Goal: Find contact information: Find contact information

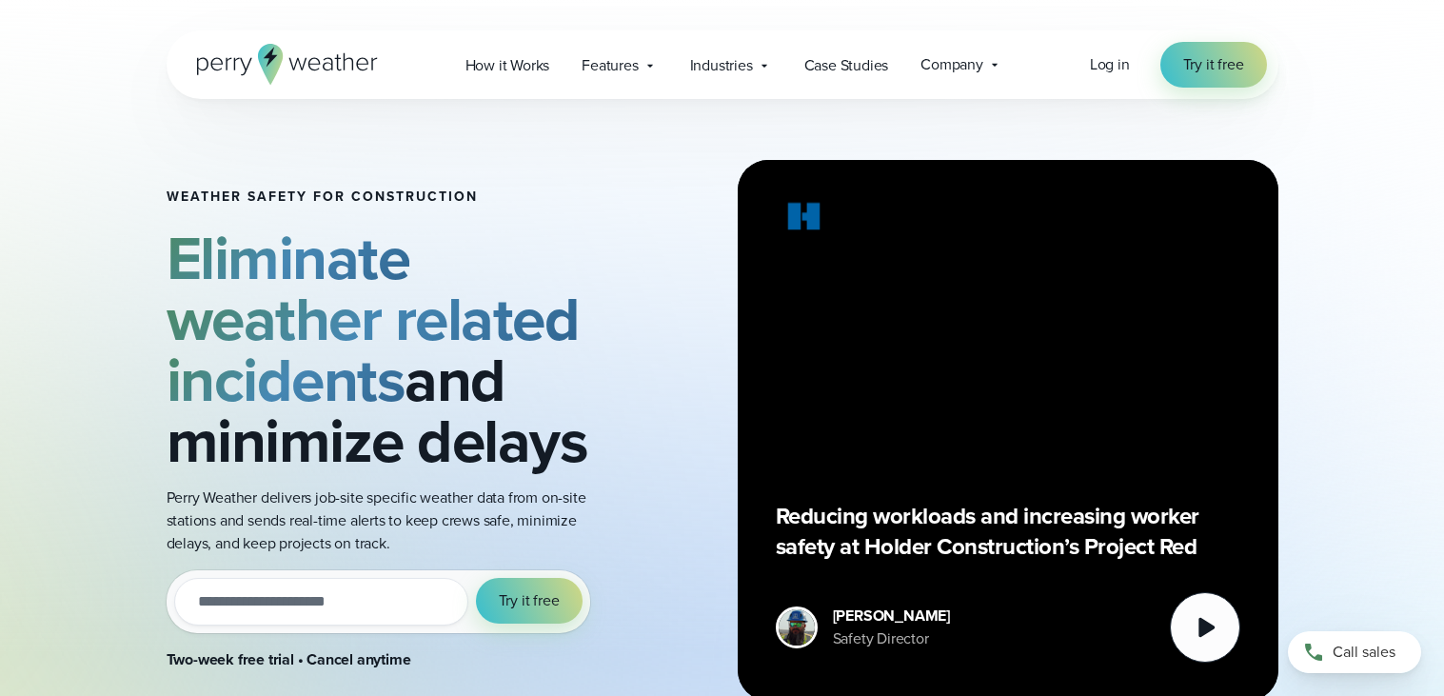
scroll to position [1, 0]
click at [295, 604] on input "email" at bounding box center [321, 601] width 294 height 48
click at [283, 605] on input "email" at bounding box center [321, 601] width 294 height 48
click at [1191, 617] on icon at bounding box center [1205, 626] width 38 height 38
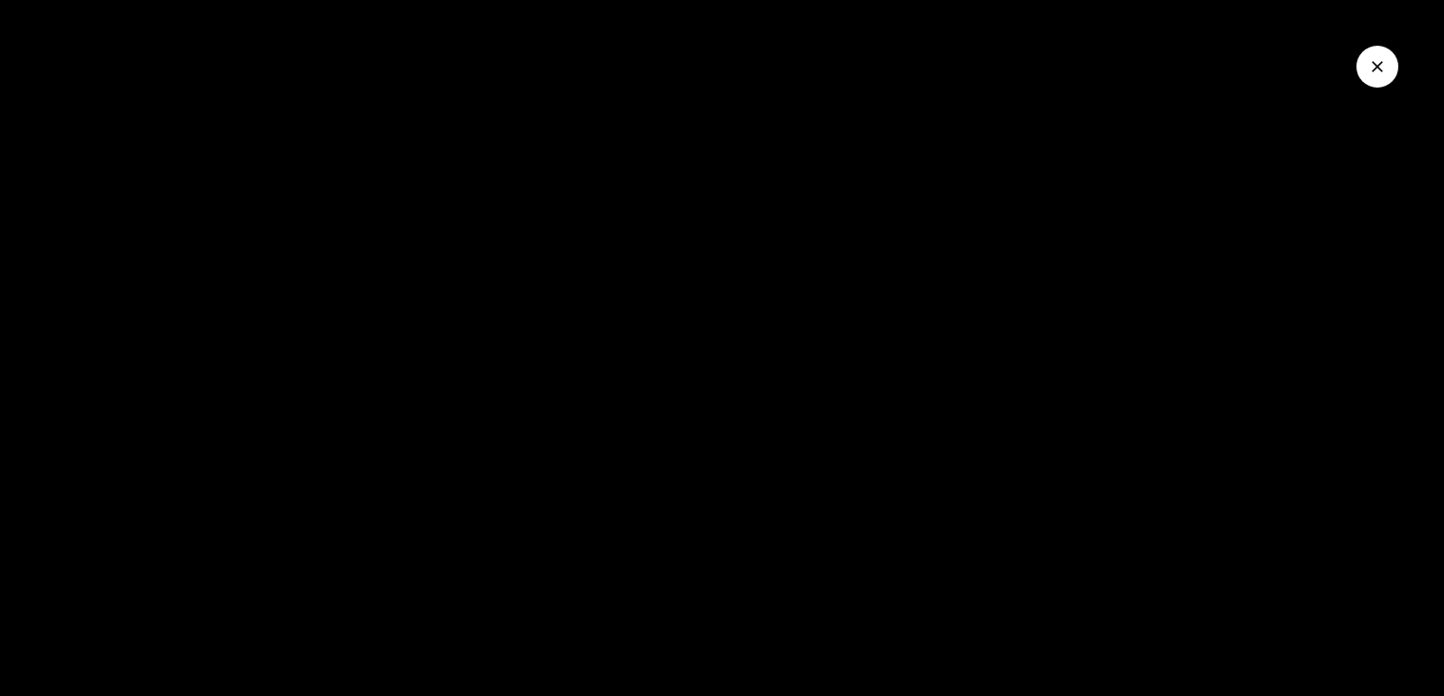
click at [1380, 73] on icon "Close Video" at bounding box center [1376, 66] width 19 height 19
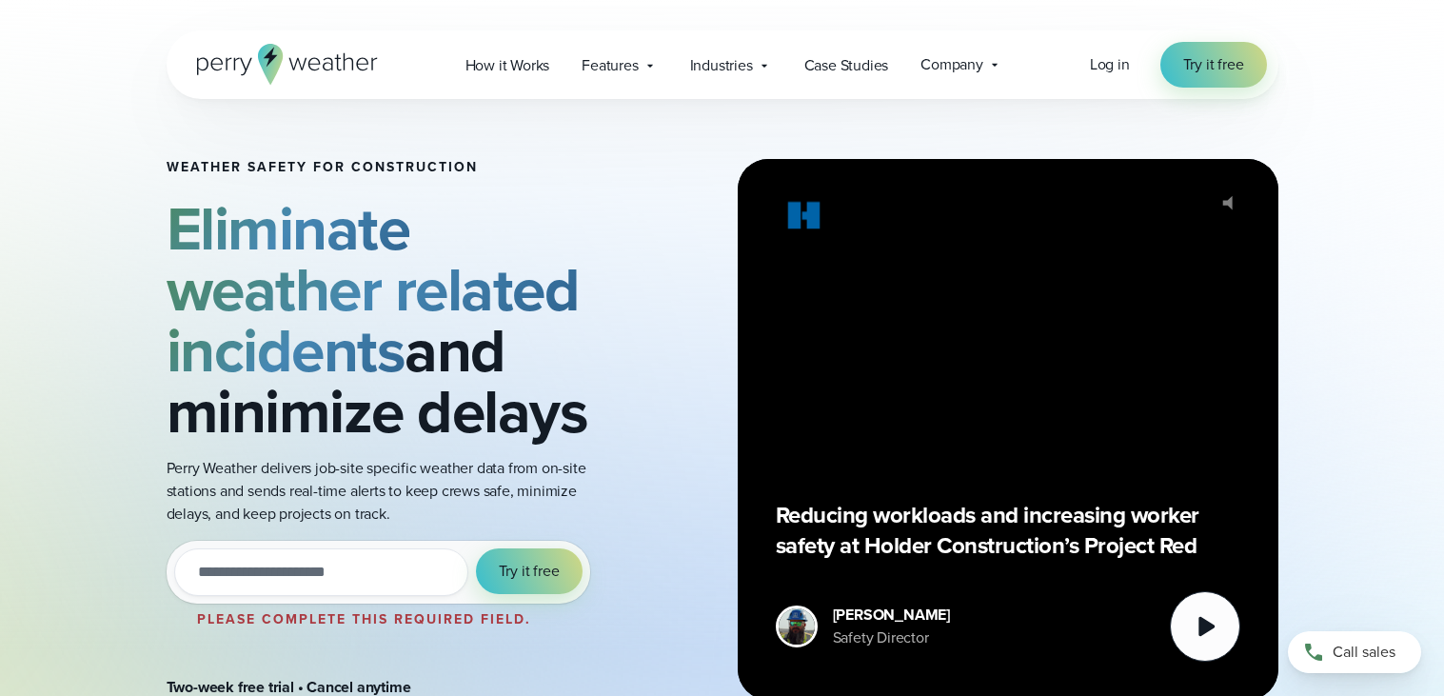
click at [1254, 217] on icon "@keyframes VOLUME_SMALL_WAVE_FLASH { 0% { opacity: 0; } 33% { opacity: 1; } 66%…" at bounding box center [1234, 203] width 48 height 48
click at [1227, 213] on div "Reducing workloads and increasing worker safety at Holder Construction’s Projec…" at bounding box center [1008, 429] width 464 height 464
click at [1240, 204] on div "Reducing workloads and increasing worker safety at Holder Construction’s Projec…" at bounding box center [1008, 429] width 541 height 541
click at [225, 580] on input "email" at bounding box center [321, 572] width 294 height 48
click at [225, 564] on input "email" at bounding box center [321, 572] width 294 height 48
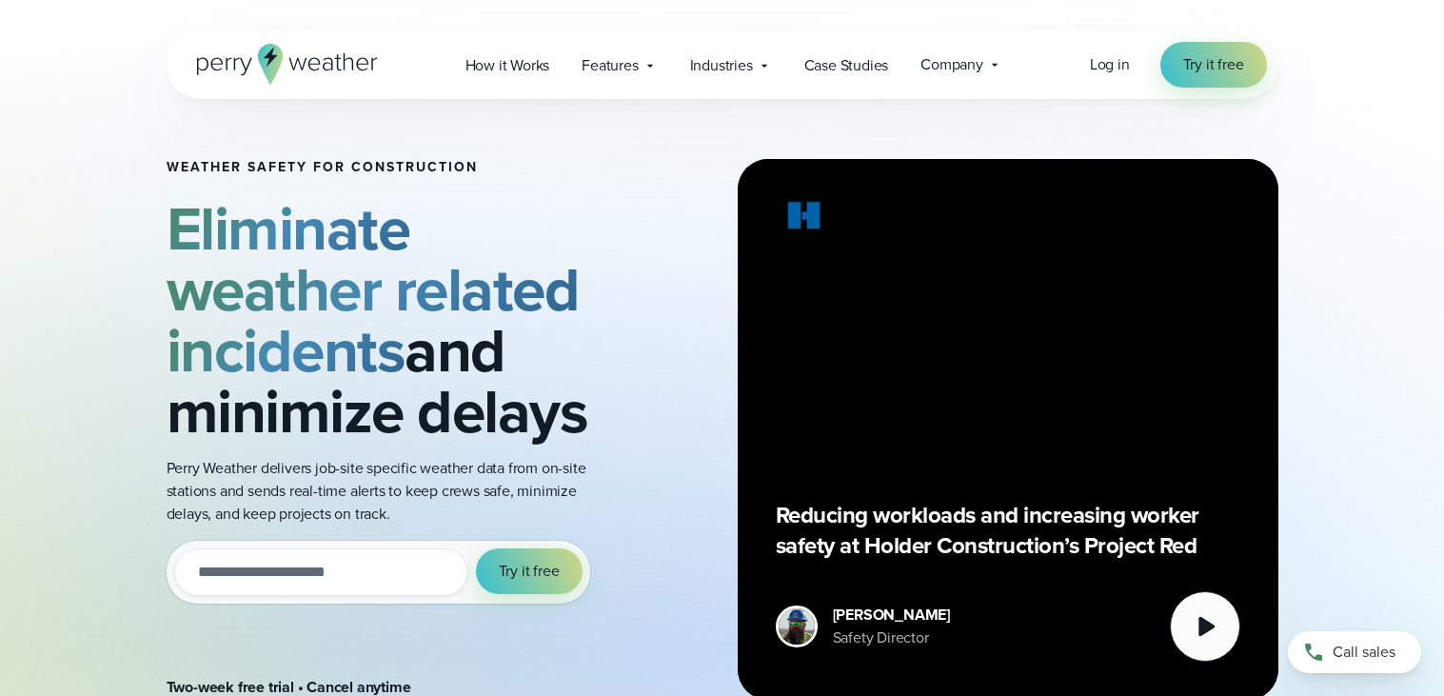
type input "*"
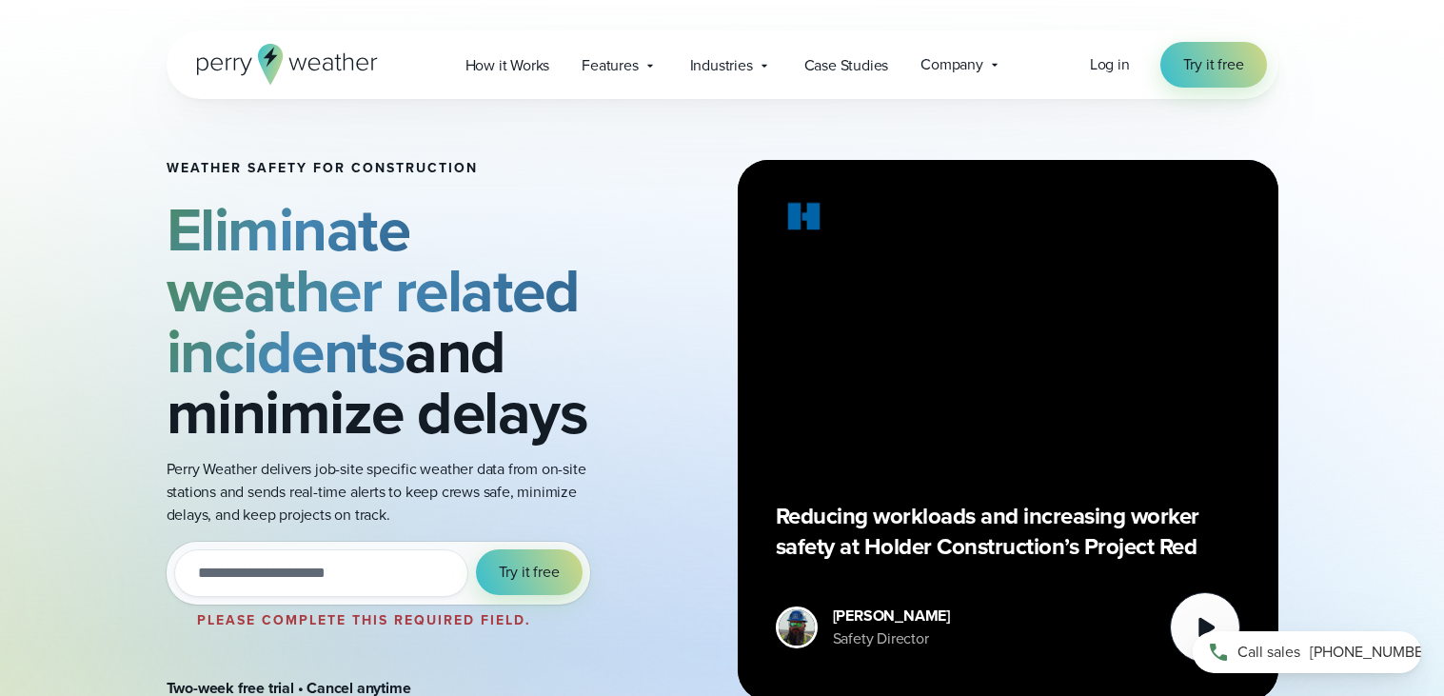
click at [1308, 638] on div "Call sales [PHONE_NUMBER]" at bounding box center [1306, 652] width 228 height 42
